Goal: Task Accomplishment & Management: Complete application form

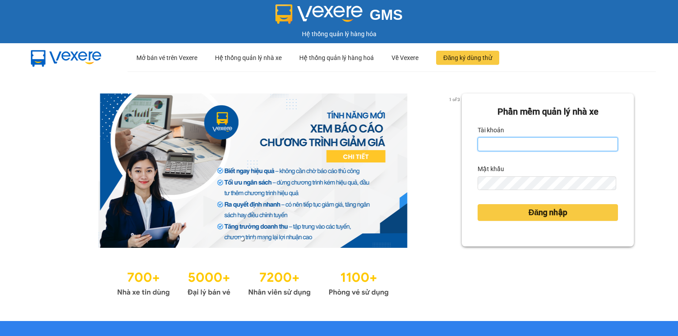
click at [486, 144] on input "Tài khoản" at bounding box center [548, 144] width 140 height 14
type input "thao.nhuquynh"
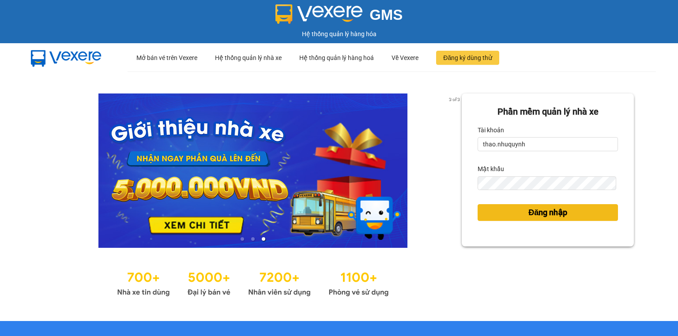
click at [515, 215] on button "Đăng nhập" at bounding box center [548, 212] width 140 height 17
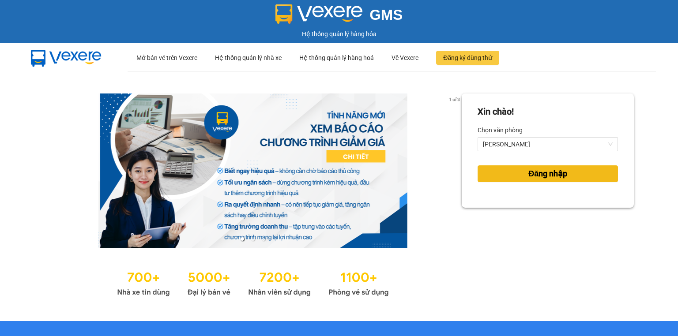
click at [506, 175] on button "Đăng nhập" at bounding box center [548, 174] width 140 height 17
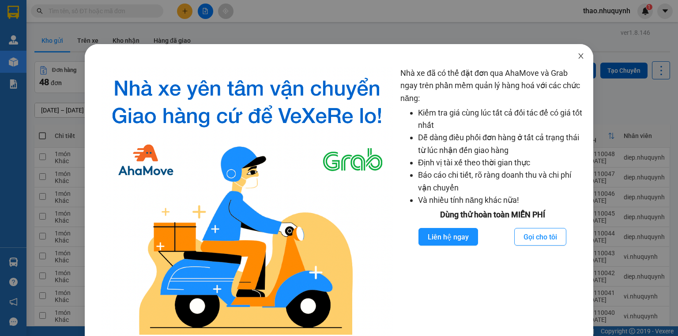
click at [578, 56] on icon "close" at bounding box center [581, 56] width 7 height 7
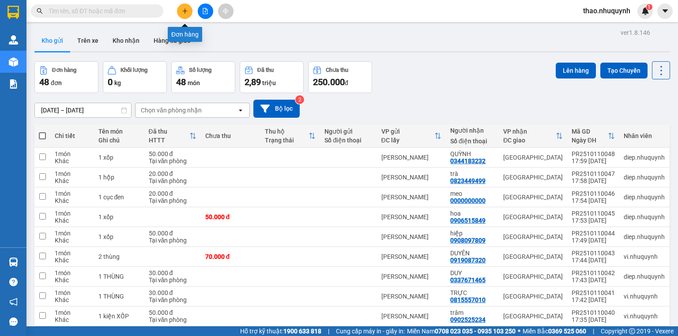
click at [184, 9] on icon "plus" at bounding box center [185, 11] width 6 height 6
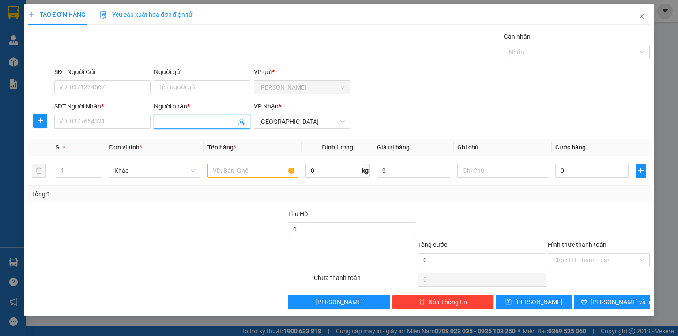
click at [166, 124] on input "Người nhận *" at bounding box center [197, 122] width 77 height 10
type input "huy"
click at [113, 119] on input "SĐT Người Nhận *" at bounding box center [102, 122] width 96 height 14
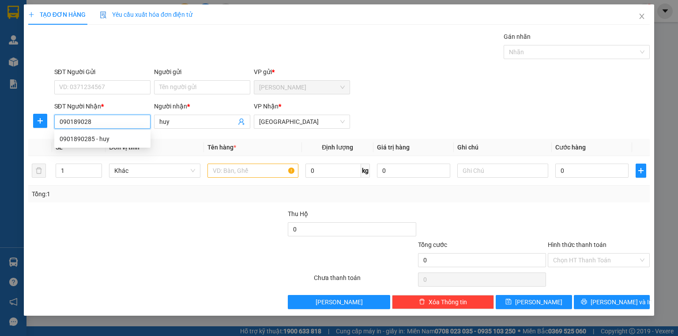
type input "0901890285"
click at [114, 140] on div "0901890285 - huy" at bounding box center [103, 139] width 86 height 10
type input "30.000"
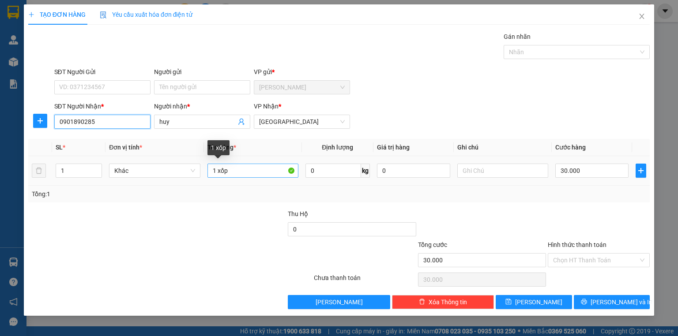
type input "0901890285"
click at [247, 171] on input "1 xốp" at bounding box center [253, 171] width 91 height 14
click at [217, 170] on input "1 xốp" at bounding box center [253, 171] width 91 height 14
type input "1 kiện xốp"
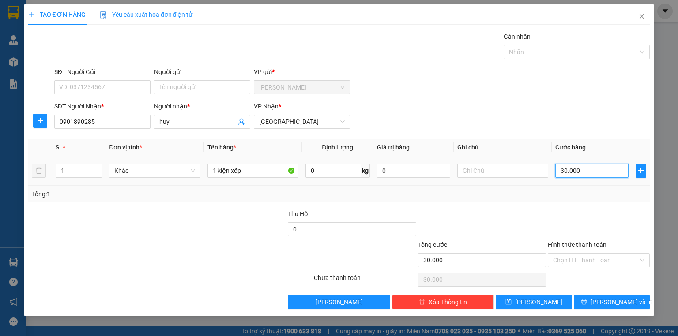
click at [598, 172] on input "30.000" at bounding box center [591, 171] width 73 height 14
type input "4"
type input "40"
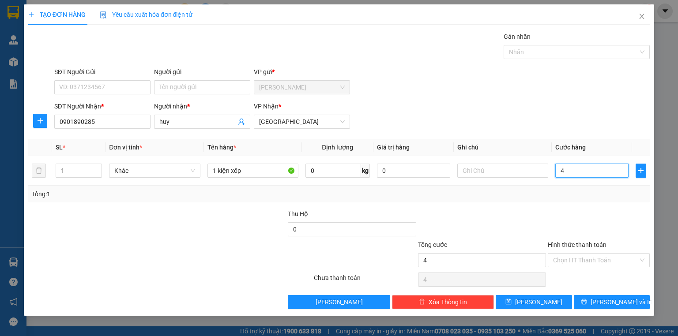
type input "40"
type input "400"
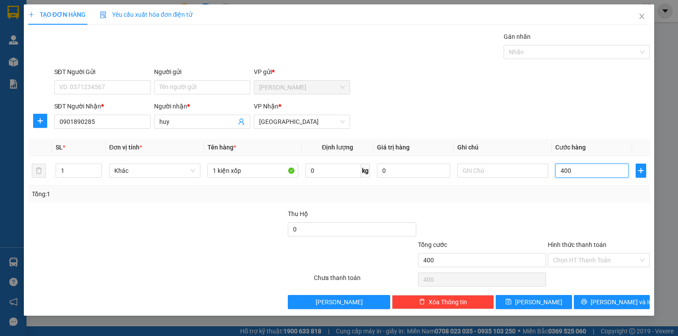
type input "4.000"
type input "40.000"
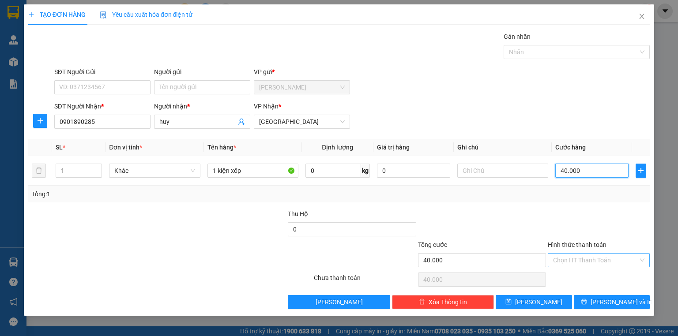
type input "40.000"
click at [593, 262] on input "Hình thức thanh toán" at bounding box center [595, 260] width 85 height 13
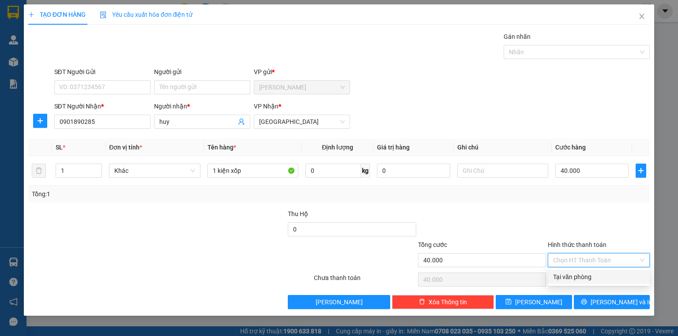
click at [582, 274] on div "Tại văn phòng" at bounding box center [598, 277] width 91 height 10
type input "0"
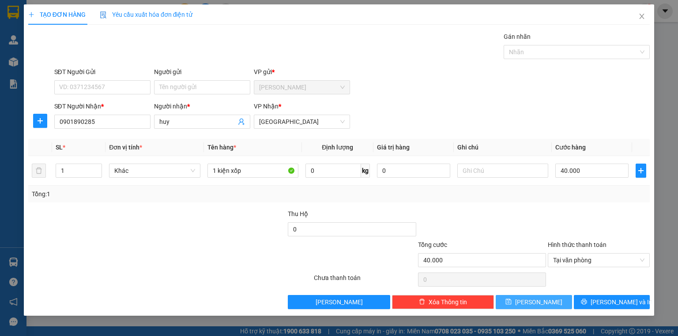
click at [514, 302] on button "[PERSON_NAME]" at bounding box center [534, 302] width 76 height 14
type input "0"
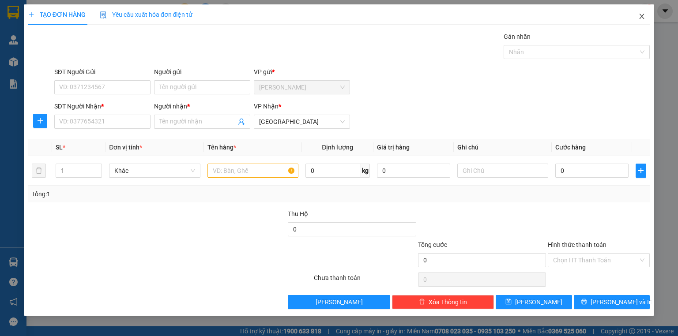
click at [642, 14] on icon "close" at bounding box center [641, 16] width 7 height 7
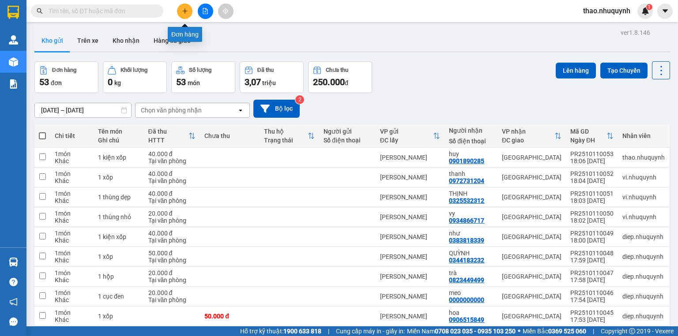
click at [184, 14] on button at bounding box center [184, 11] width 15 height 15
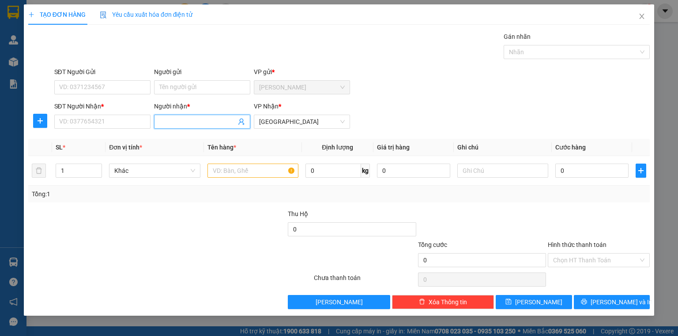
click at [174, 124] on input "Người nhận *" at bounding box center [197, 122] width 77 height 10
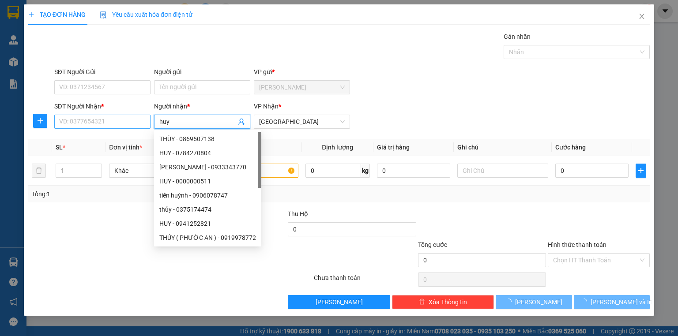
type input "huy"
click at [113, 126] on input "SĐT Người Nhận *" at bounding box center [102, 122] width 96 height 14
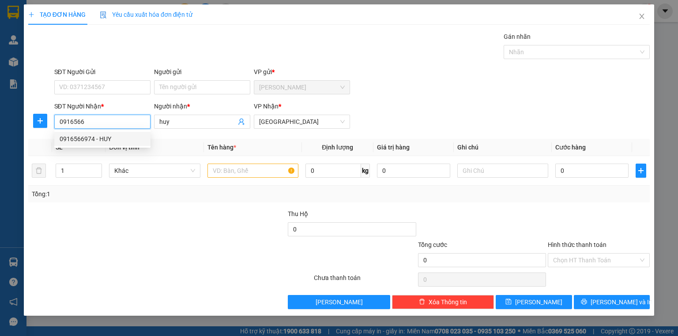
click at [88, 142] on div "0916566974 - HUY" at bounding box center [103, 139] width 86 height 10
type input "0916566974"
type input "HUY"
type input "40.000"
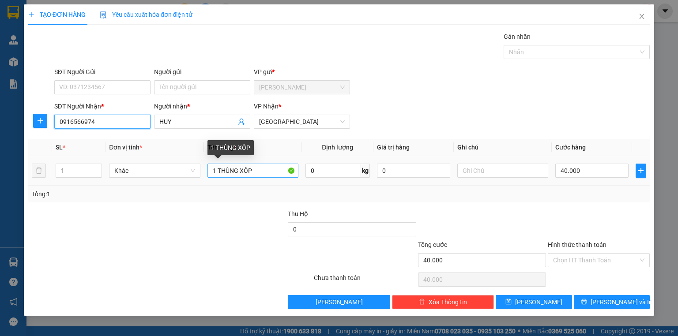
type input "0916566974"
click at [241, 166] on input "1 THÙNG XỐP" at bounding box center [253, 171] width 91 height 14
click at [249, 170] on input "1 XỐP" at bounding box center [253, 171] width 91 height 14
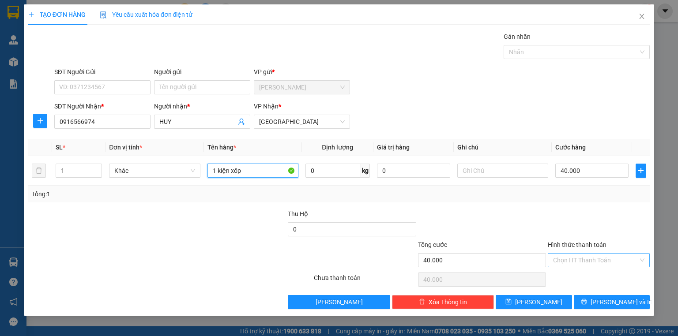
type input "1 kiện xốp"
click at [563, 256] on input "Hình thức thanh toán" at bounding box center [595, 260] width 85 height 13
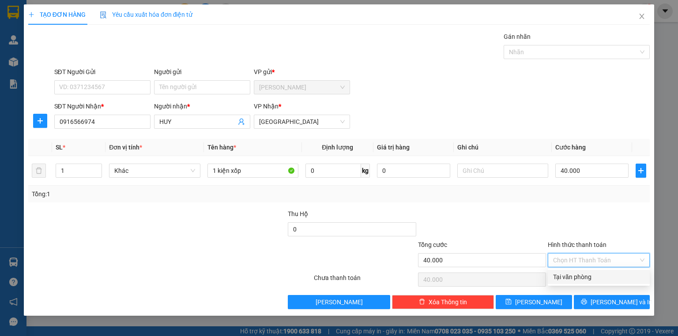
click at [567, 275] on div "Tại văn phòng" at bounding box center [598, 277] width 91 height 10
type input "0"
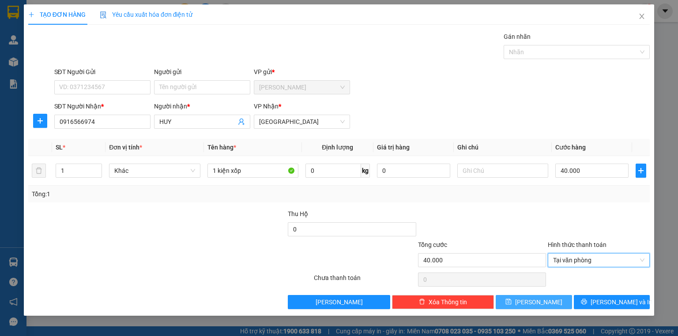
click at [535, 304] on span "[PERSON_NAME]" at bounding box center [538, 303] width 47 height 10
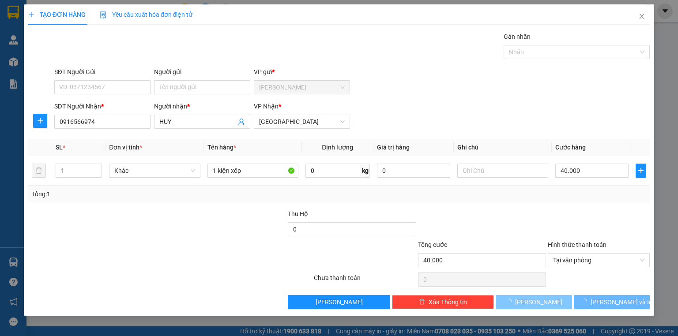
type input "0"
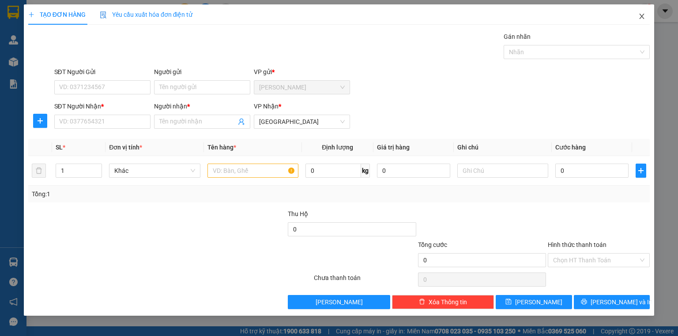
click at [641, 13] on icon "close" at bounding box center [641, 16] width 7 height 7
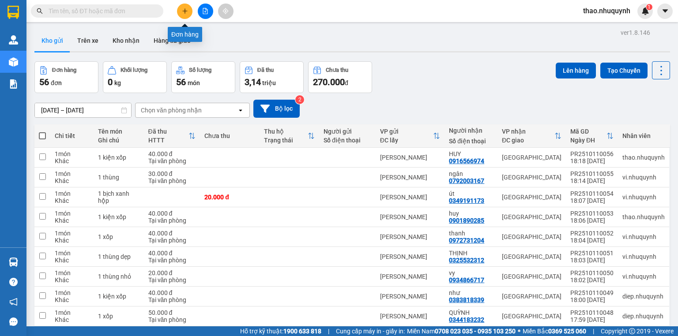
click at [182, 9] on icon "plus" at bounding box center [185, 11] width 6 height 6
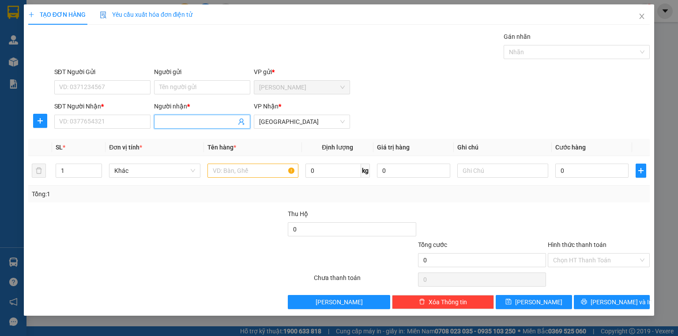
click at [191, 125] on input "Người nhận *" at bounding box center [197, 122] width 77 height 10
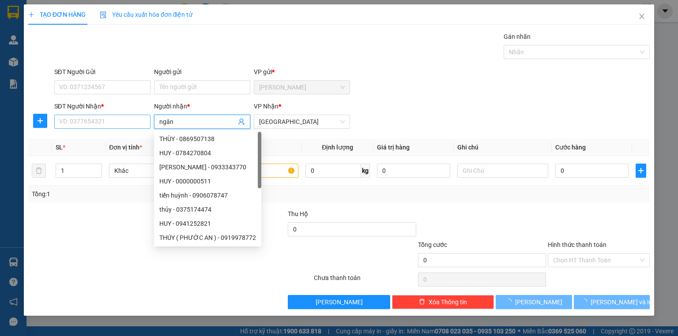
type input "ngân"
click at [125, 120] on input "SĐT Người Nhận *" at bounding box center [102, 122] width 96 height 14
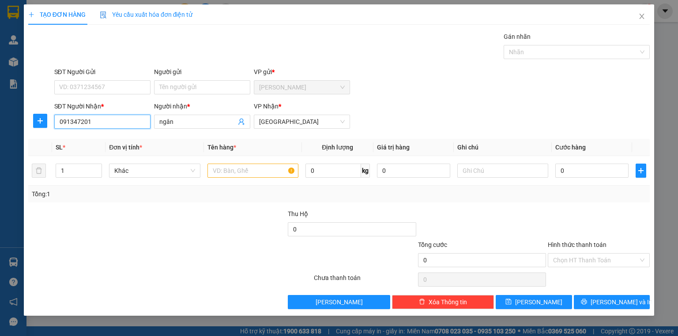
type input "0913472017"
click at [111, 136] on div "0913472017 - NGÂN" at bounding box center [103, 139] width 86 height 10
type input "NGÂN"
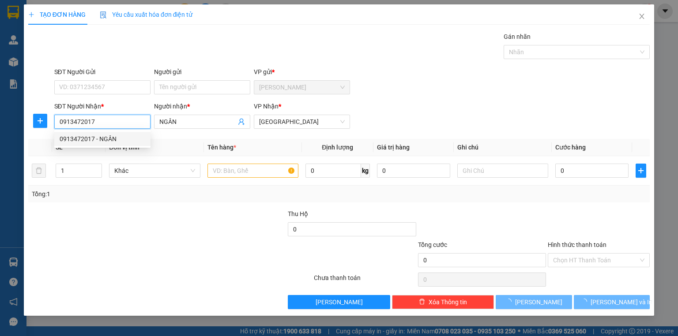
type input "350.000"
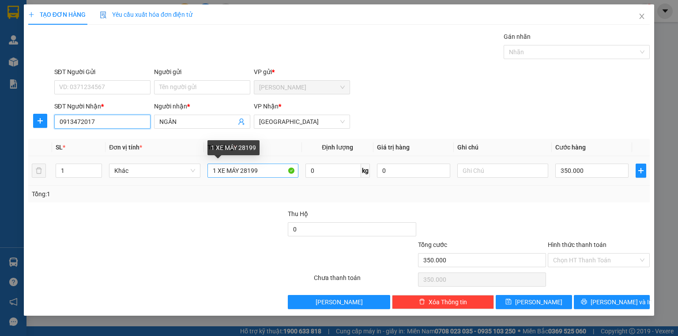
type input "0913472017"
click at [266, 172] on input "1 XE MÁY 28199" at bounding box center [253, 171] width 91 height 14
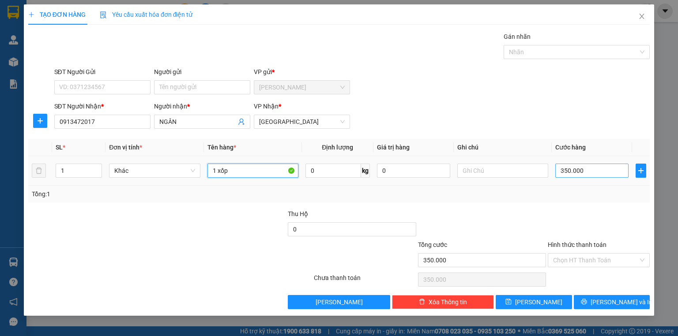
type input "1 xốp"
click at [593, 170] on input "350.000" at bounding box center [591, 171] width 73 height 14
type input "5"
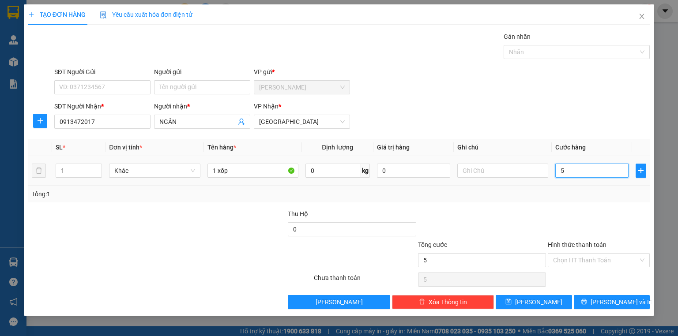
type input "50"
type input "500"
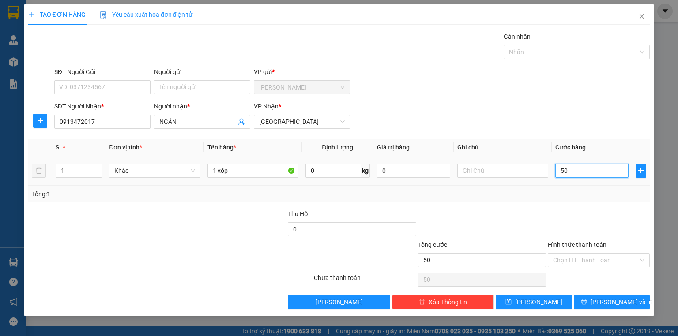
type input "500"
type input "5.000"
type input "50.000"
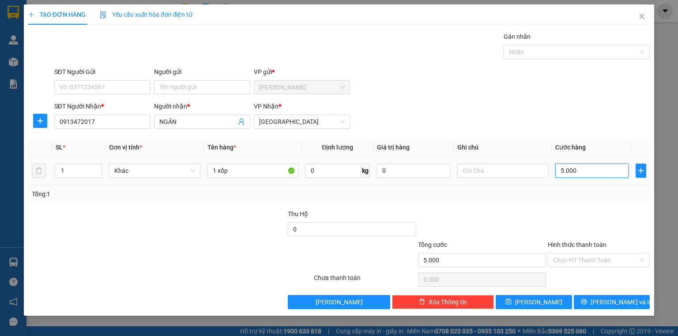
type input "50.000"
type input "5.000"
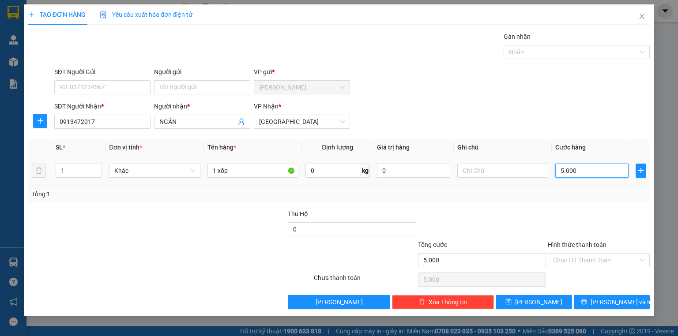
type input "500"
type input "50"
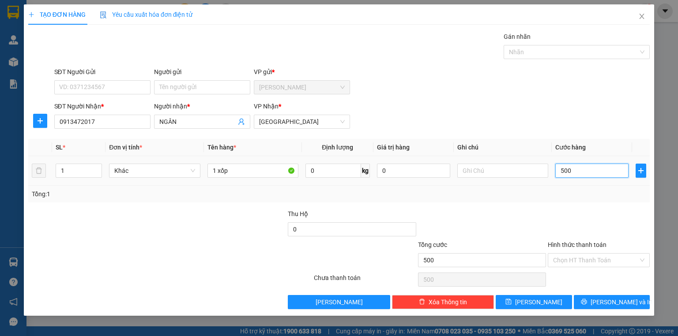
type input "50"
type input "5"
type input "0"
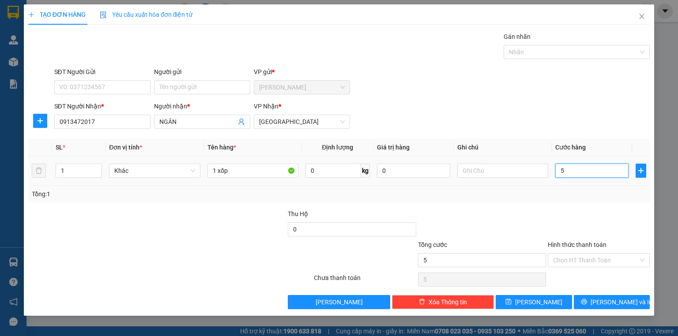
type input "0"
type input "4"
type input "04"
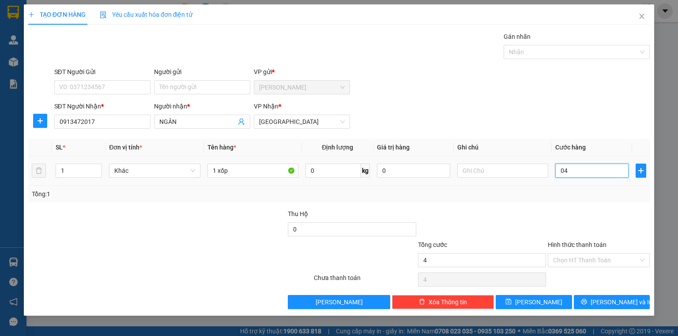
type input "40"
type input "040"
type input "400"
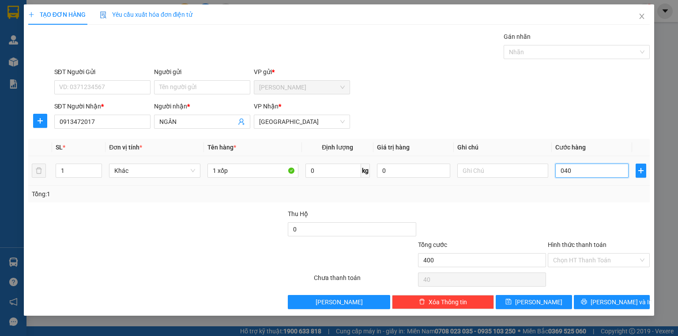
type input "0.400"
type input "4.000"
type input "04.000"
type input "40.000"
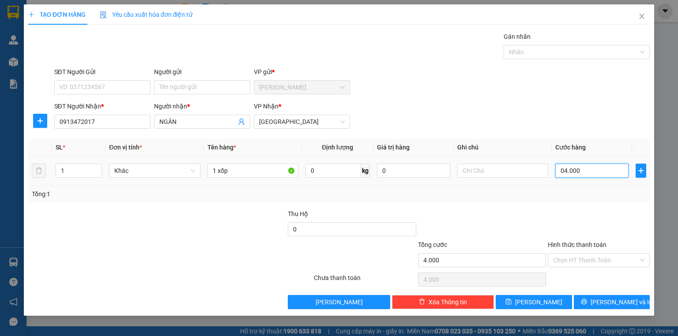
type input "40.000"
type input "040.000"
click at [580, 172] on input "040.000" at bounding box center [591, 171] width 73 height 14
type input "4"
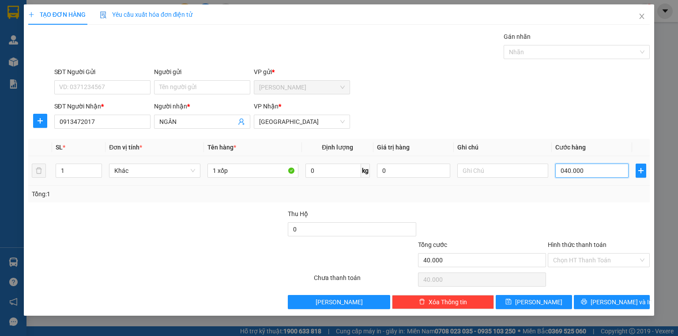
type input "4"
type input "40"
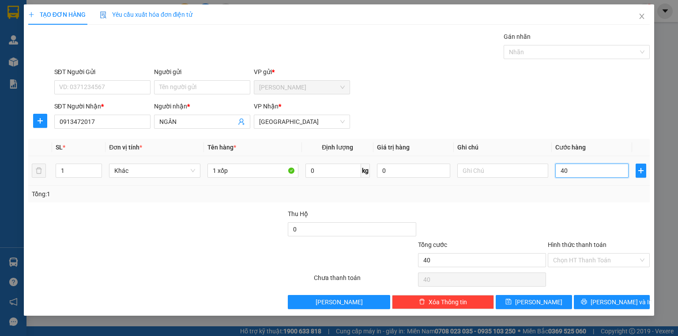
type input "400"
type input "4.000"
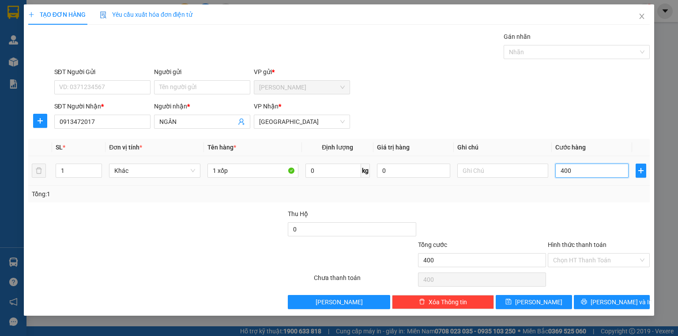
type input "4.000"
type input "40.000"
click at [565, 260] on input "Hình thức thanh toán" at bounding box center [595, 260] width 85 height 13
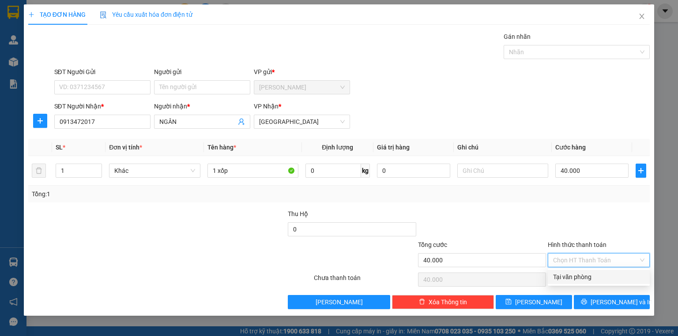
click at [564, 276] on div "Tại văn phòng" at bounding box center [598, 277] width 91 height 10
type input "0"
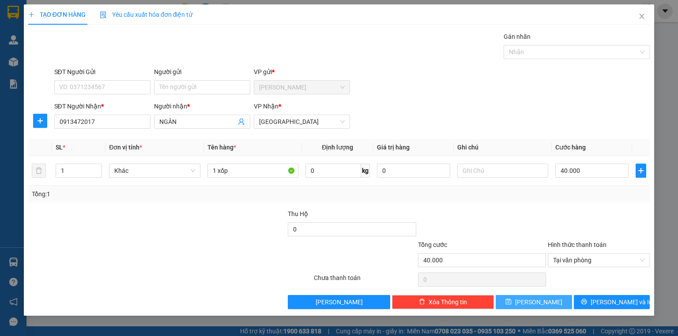
click at [512, 301] on icon "save" at bounding box center [509, 302] width 6 height 6
type input "0"
